Goal: Transaction & Acquisition: Purchase product/service

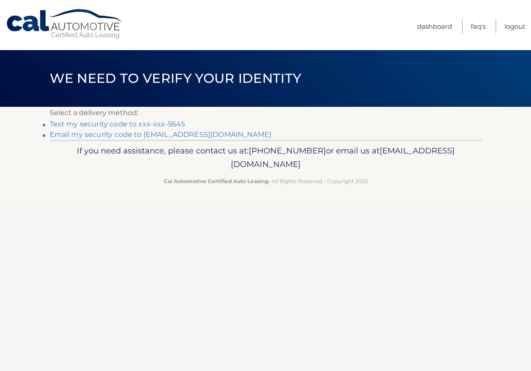
click at [96, 135] on link "Email my security code to a******@optonline.net" at bounding box center [161, 134] width 222 height 8
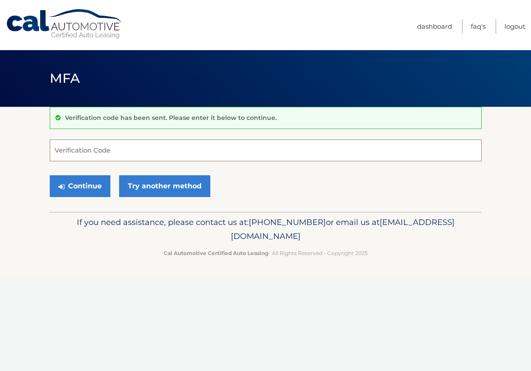
click at [92, 151] on input "Verification Code" at bounding box center [266, 151] width 432 height 22
type input "748935"
click at [84, 185] on button "Continue" at bounding box center [80, 186] width 61 height 22
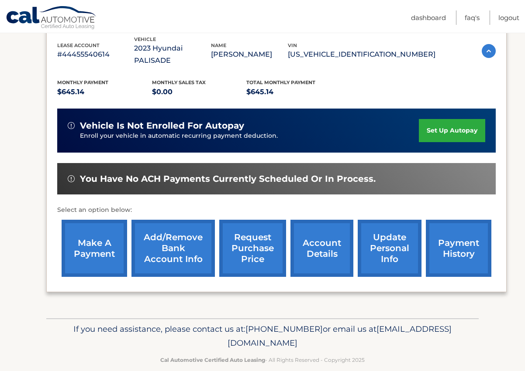
scroll to position [158, 0]
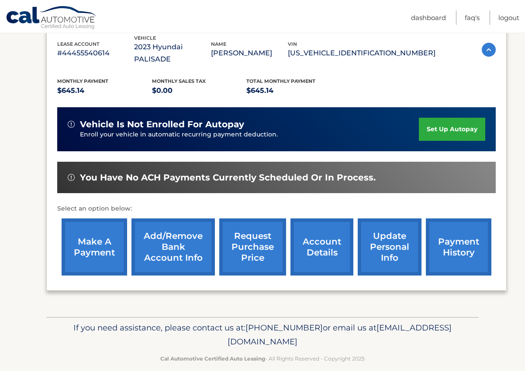
click at [89, 230] on link "make a payment" at bounding box center [94, 247] width 65 height 57
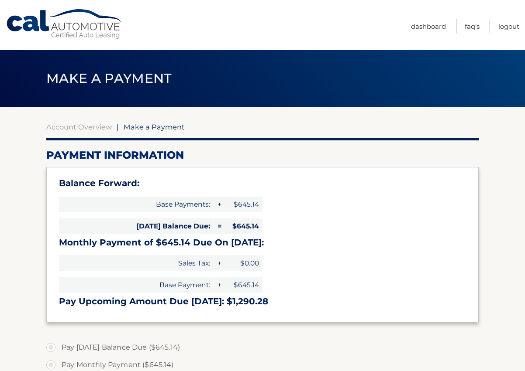
select select "NTJhN2Q1MDMtYmUyNy00OWRlLWJhOTctZjc0YjQ2NzdiMWVl"
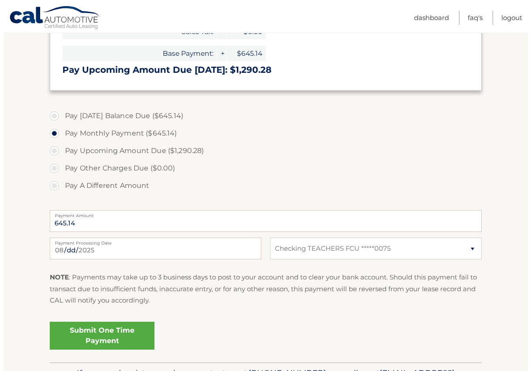
scroll to position [262, 0]
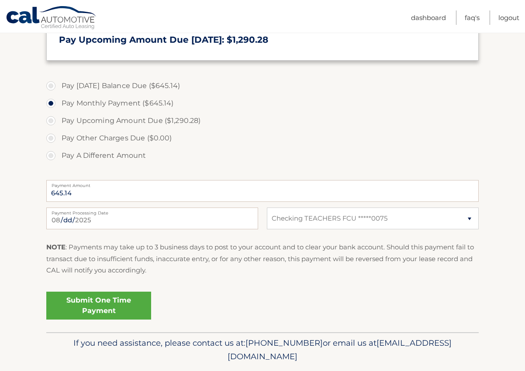
click at [91, 303] on link "Submit One Time Payment" at bounding box center [98, 306] width 105 height 28
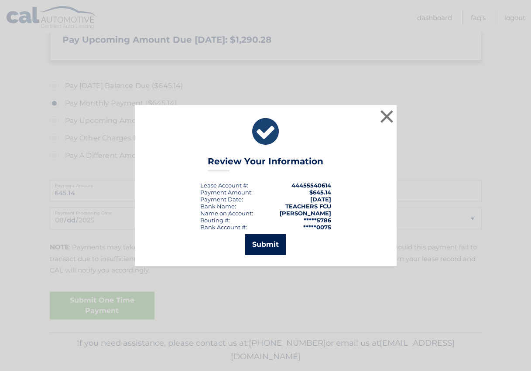
click at [272, 245] on button "Submit" at bounding box center [265, 244] width 41 height 21
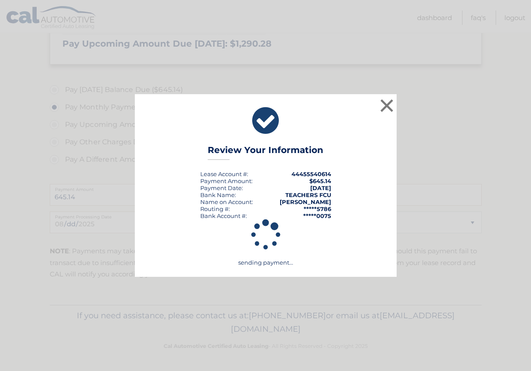
scroll to position [258, 0]
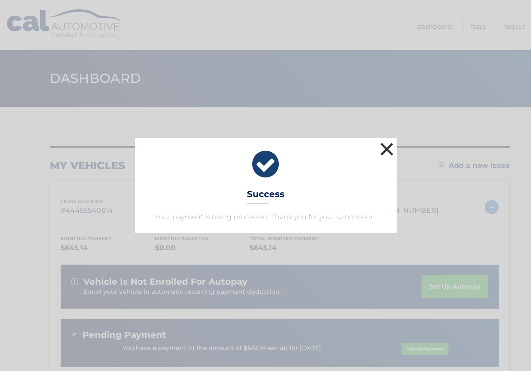
click at [387, 146] on button "×" at bounding box center [386, 149] width 17 height 17
click at [387, 146] on div "my vehicles Add a new lease lease account #44455540614 vehicle 2023 Hyundai PAL…" at bounding box center [280, 299] width 460 height 385
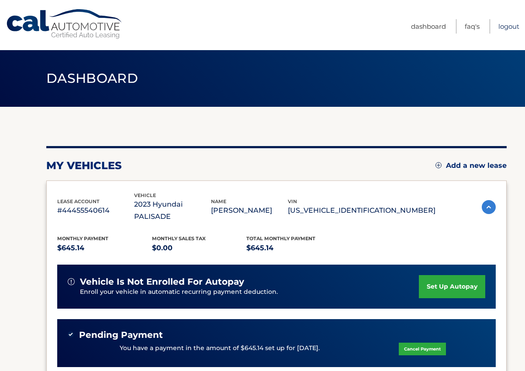
click at [505, 25] on link "Logout" at bounding box center [508, 26] width 21 height 14
